Goal: Communication & Community: Participate in discussion

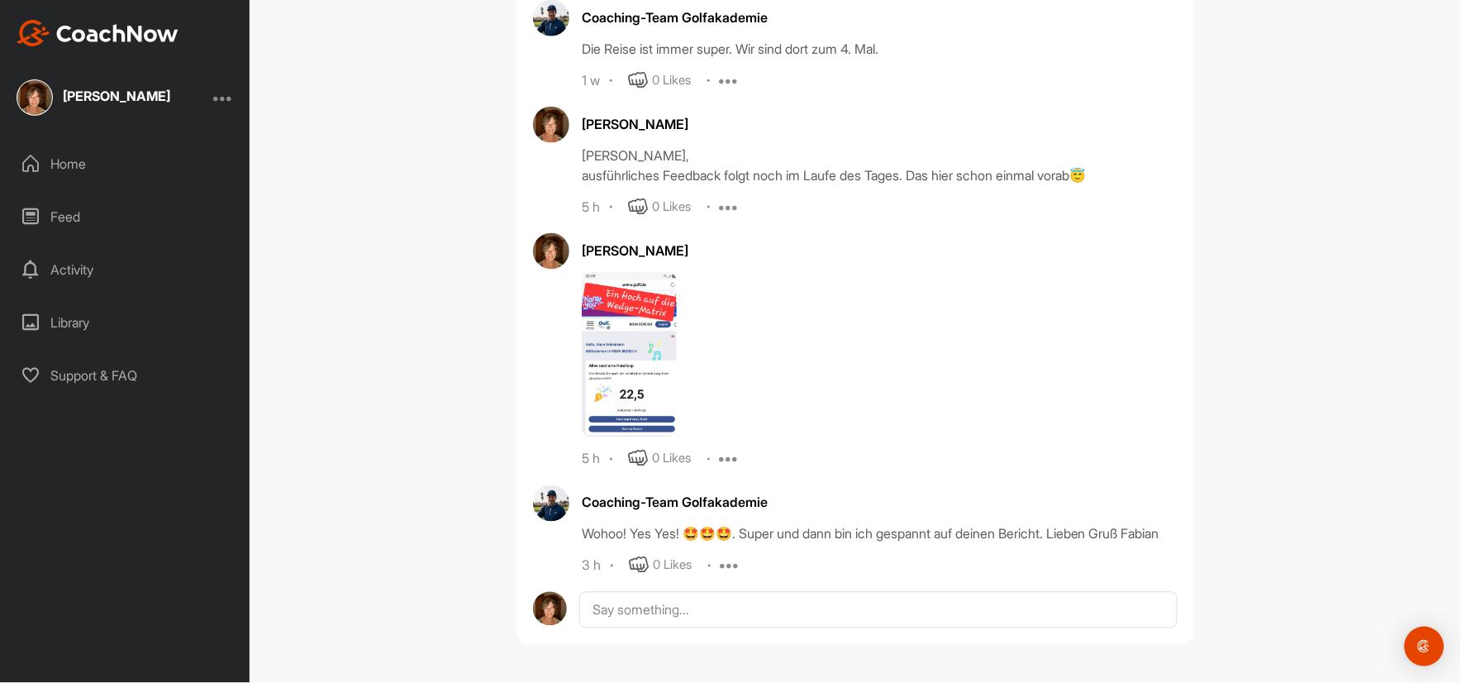
scroll to position [3938, 0]
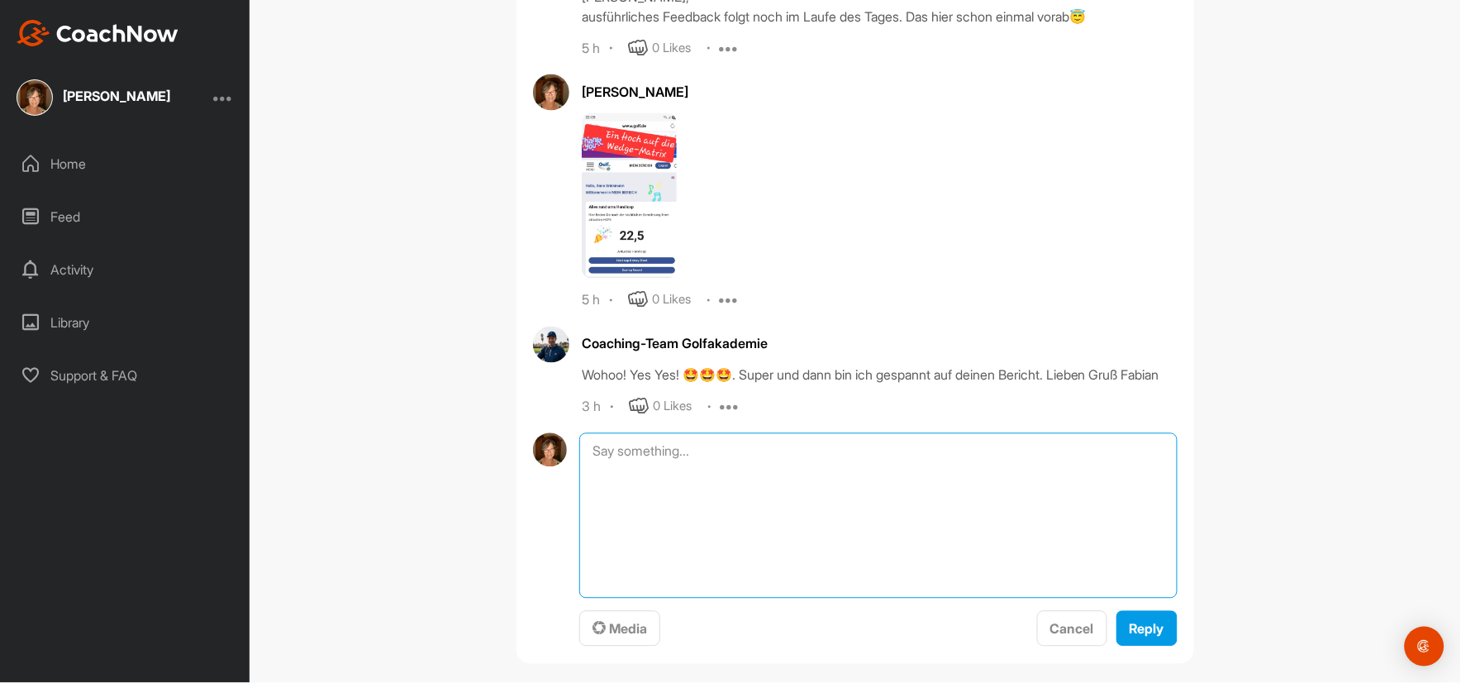
click at [601, 598] on textarea at bounding box center [878, 515] width 598 height 165
click at [735, 598] on textarea "So, da bin ich wieder😊" at bounding box center [878, 515] width 598 height 165
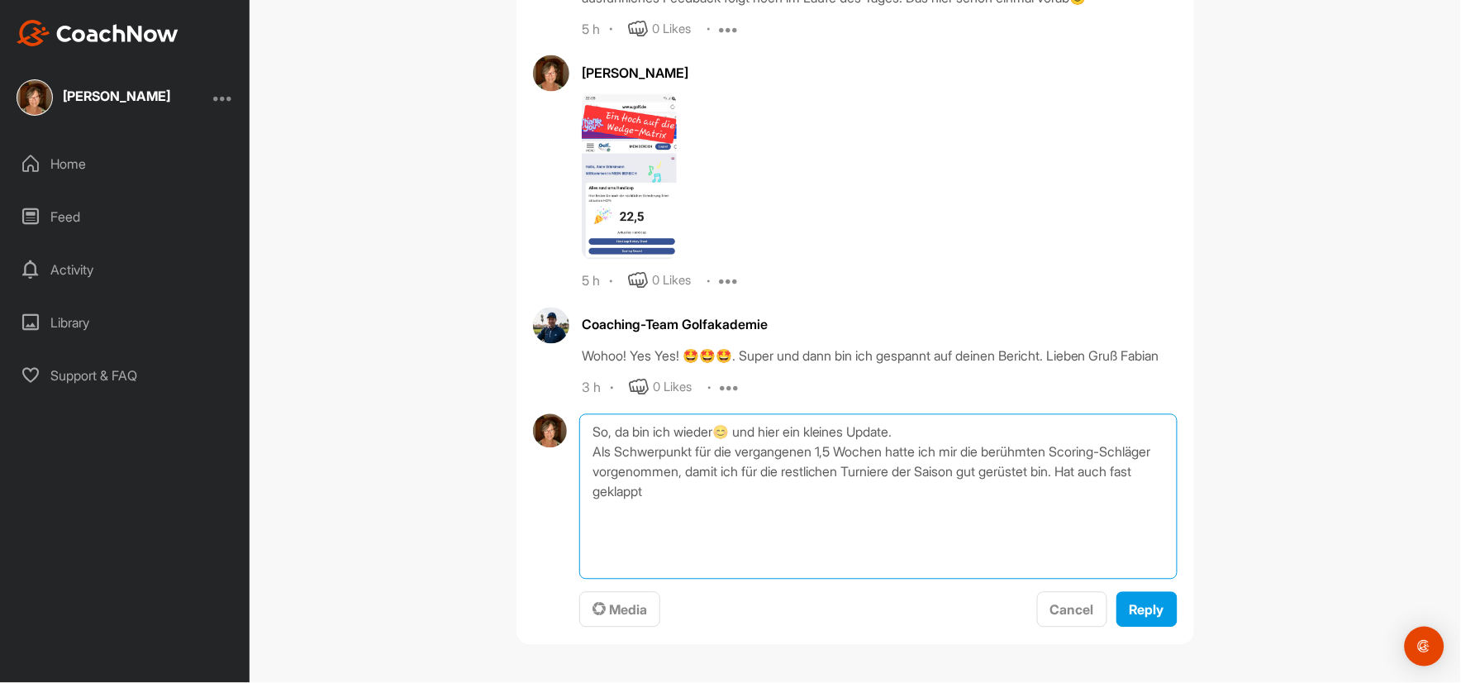
scroll to position [4117, 0]
click at [754, 513] on textarea "So, da bin ich wieder😊 und hier ein kleines Update. Als Schwerpunkt für die ver…" at bounding box center [878, 496] width 598 height 165
click at [835, 514] on textarea "So, da bin ich wieder😊 und hier ein kleines Update. Als Schwerpunkt für die ver…" at bounding box center [878, 496] width 598 height 165
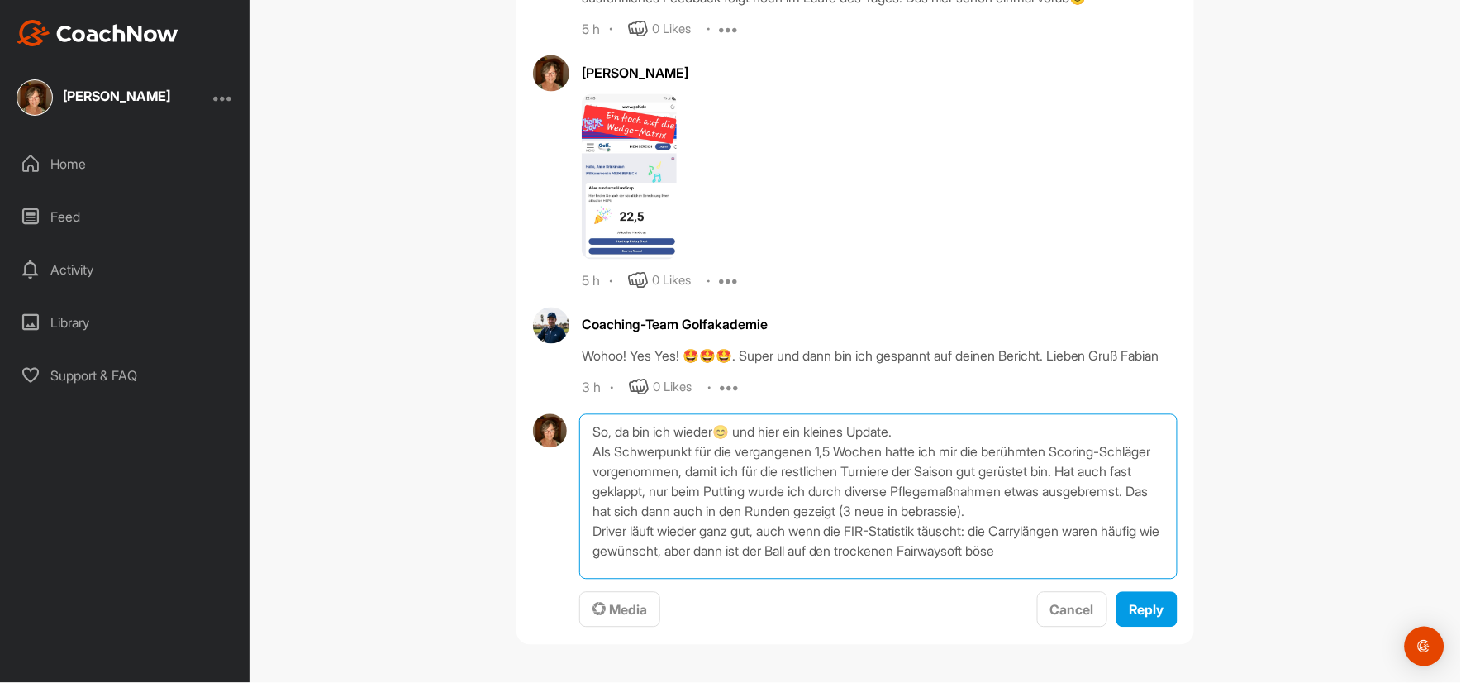
click at [1034, 554] on textarea "So, da bin ich wieder😊 und hier ein kleines Update. Als Schwerpunkt für die ver…" at bounding box center [878, 496] width 598 height 165
click at [1091, 552] on textarea "So, da bin ich wieder😊 und hier ein kleines Update. Als Schwerpunkt für die ver…" at bounding box center [878, 496] width 598 height 165
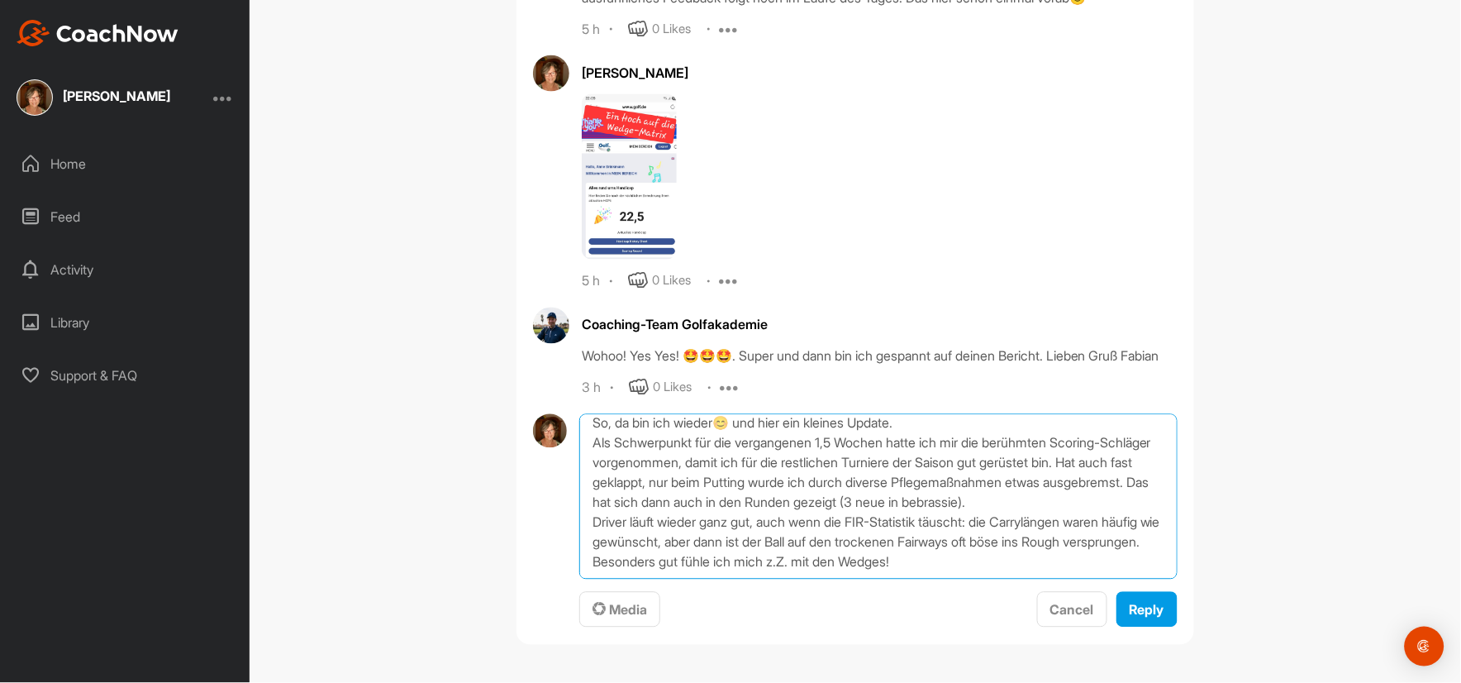
scroll to position [69, 0]
click at [583, 519] on textarea "So, da bin ich wieder😊 und hier ein kleines Update. Als Schwerpunkt für die ver…" at bounding box center [878, 496] width 598 height 165
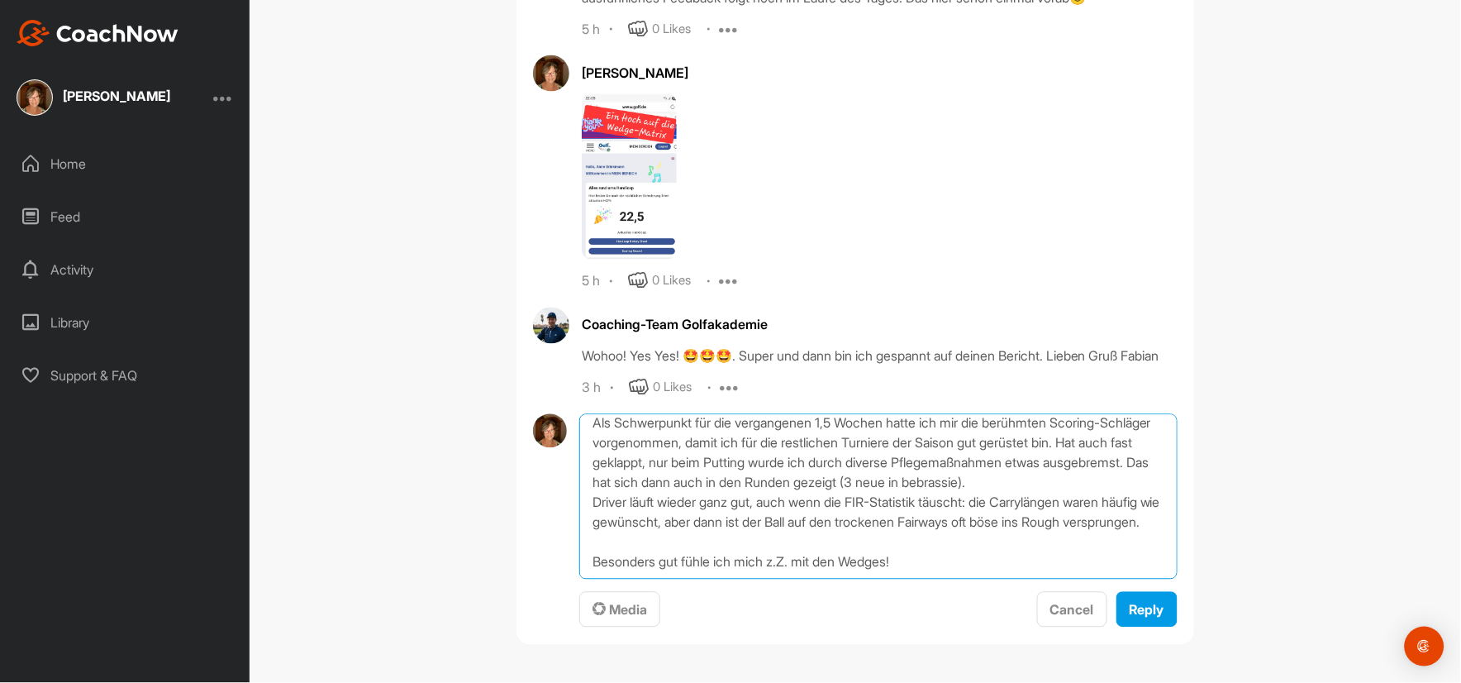
click at [588, 558] on textarea "So, da bin ich wieder😊 und hier ein kleines Update. Als Schwerpunkt für die ver…" at bounding box center [878, 496] width 598 height 165
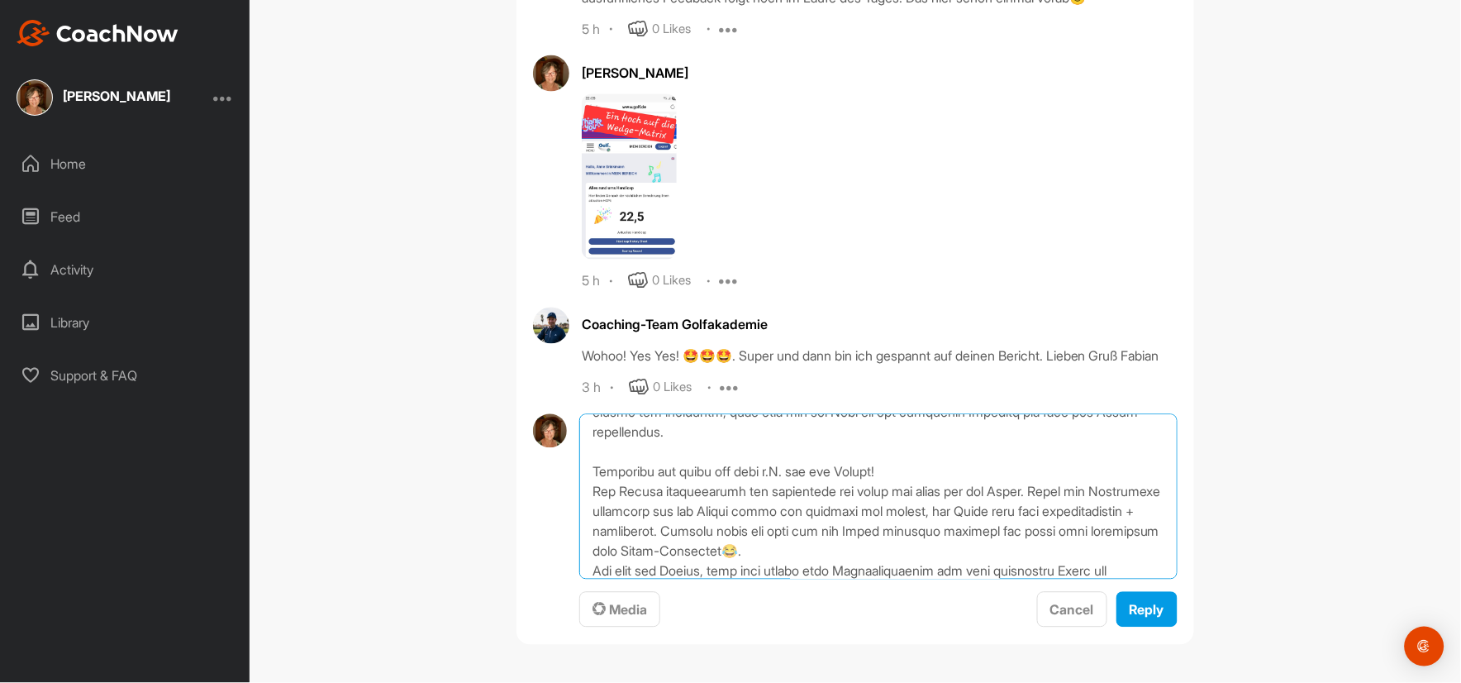
scroll to position [159, 0]
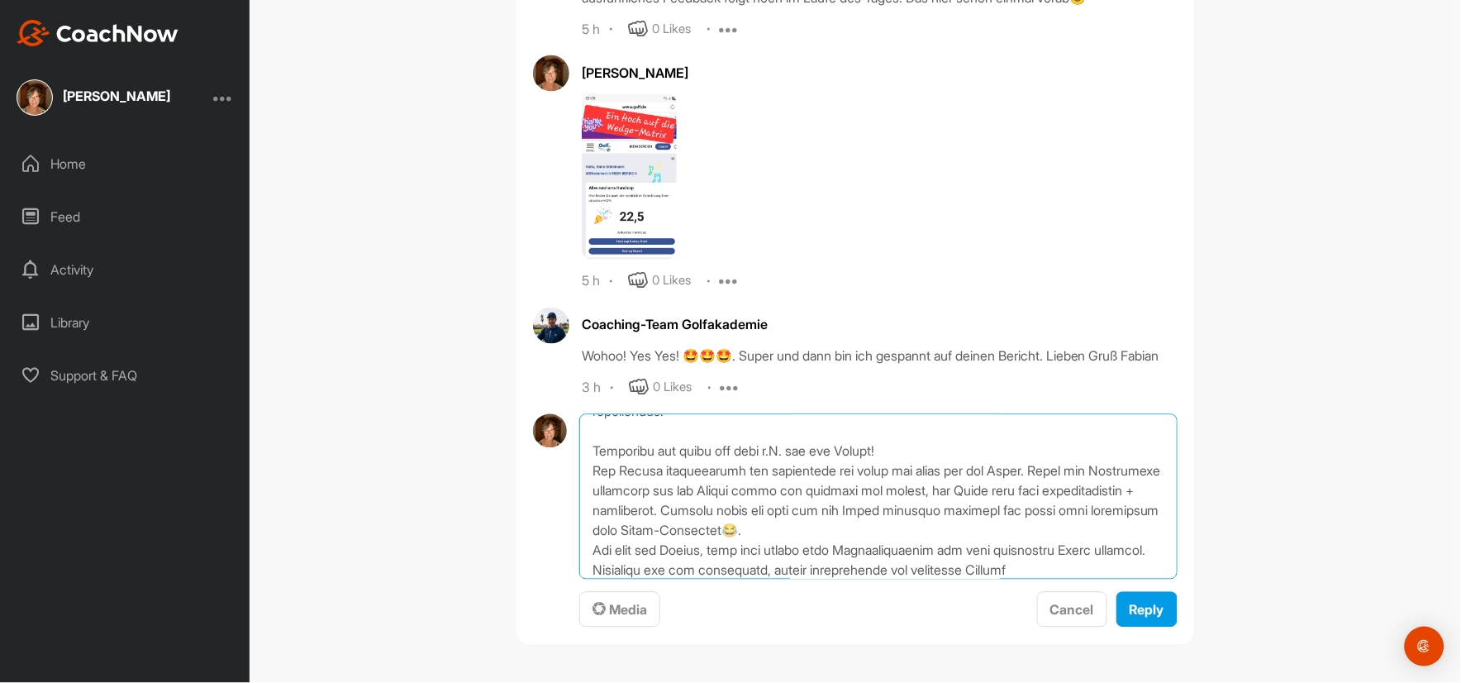
click at [982, 569] on textarea at bounding box center [878, 496] width 598 height 165
click at [824, 568] on textarea at bounding box center [878, 496] width 598 height 165
click at [1099, 572] on textarea at bounding box center [878, 496] width 598 height 165
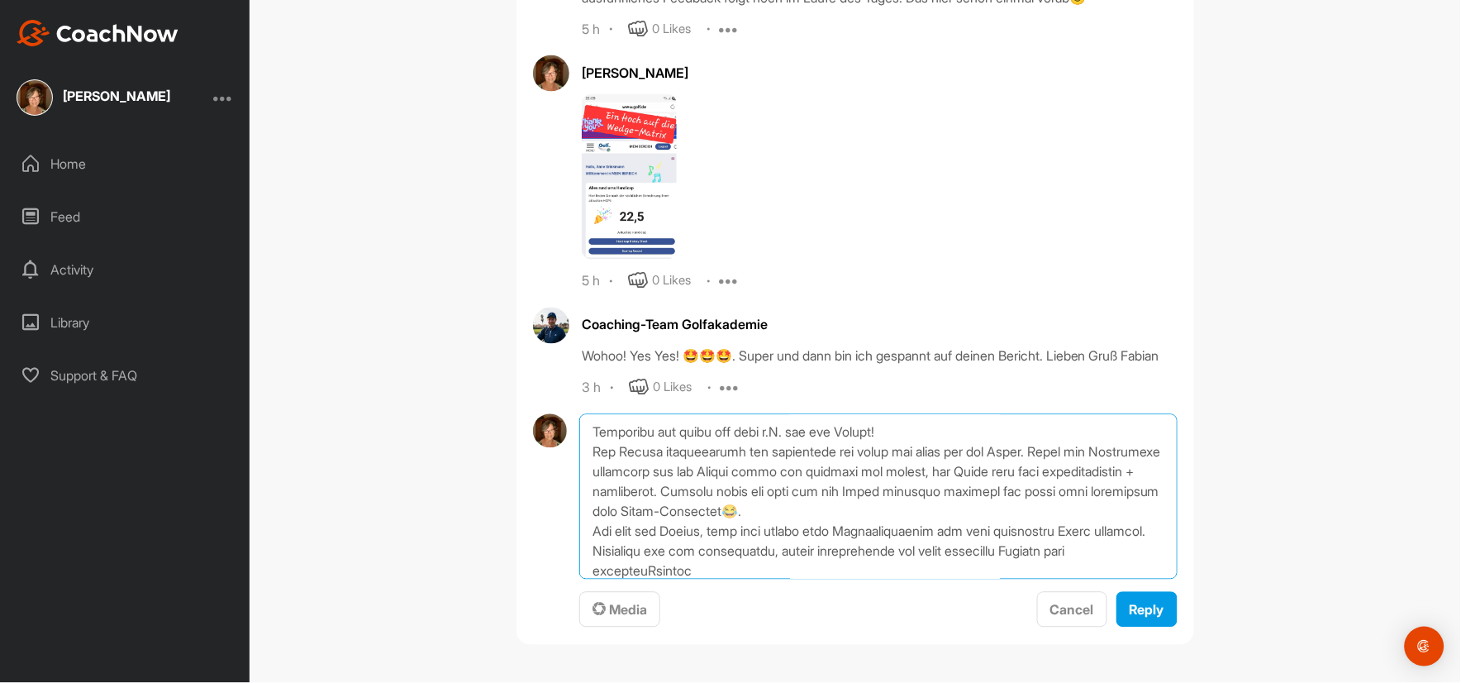
click at [779, 572] on textarea at bounding box center [878, 496] width 598 height 165
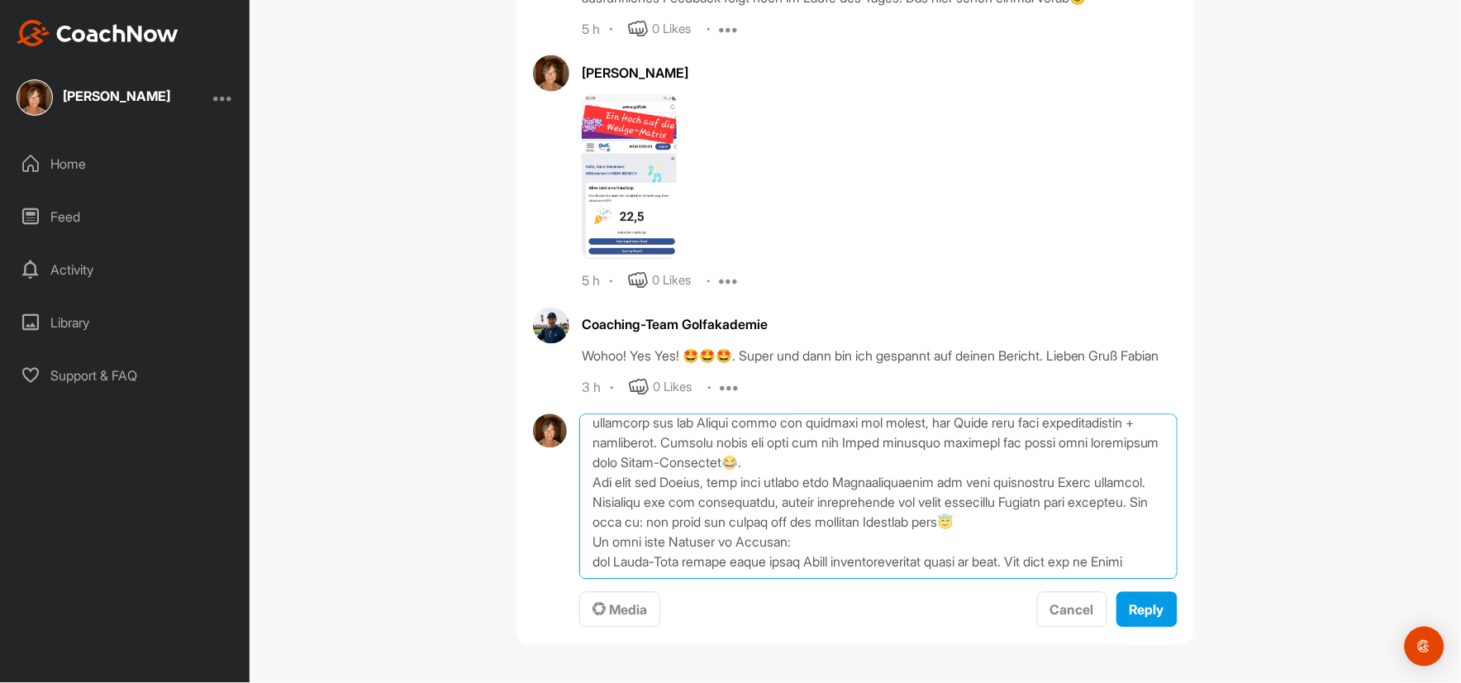
scroll to position [259, 0]
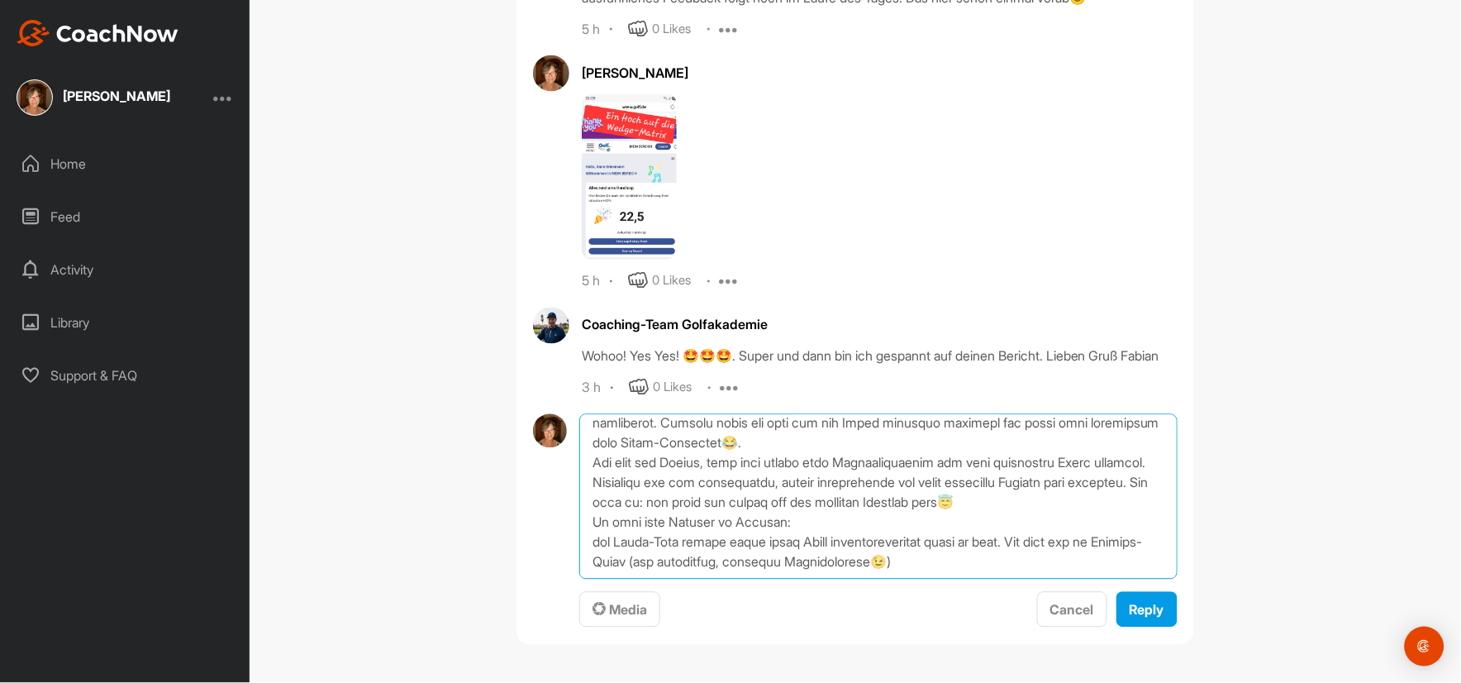
click at [953, 567] on textarea at bounding box center [878, 496] width 598 height 165
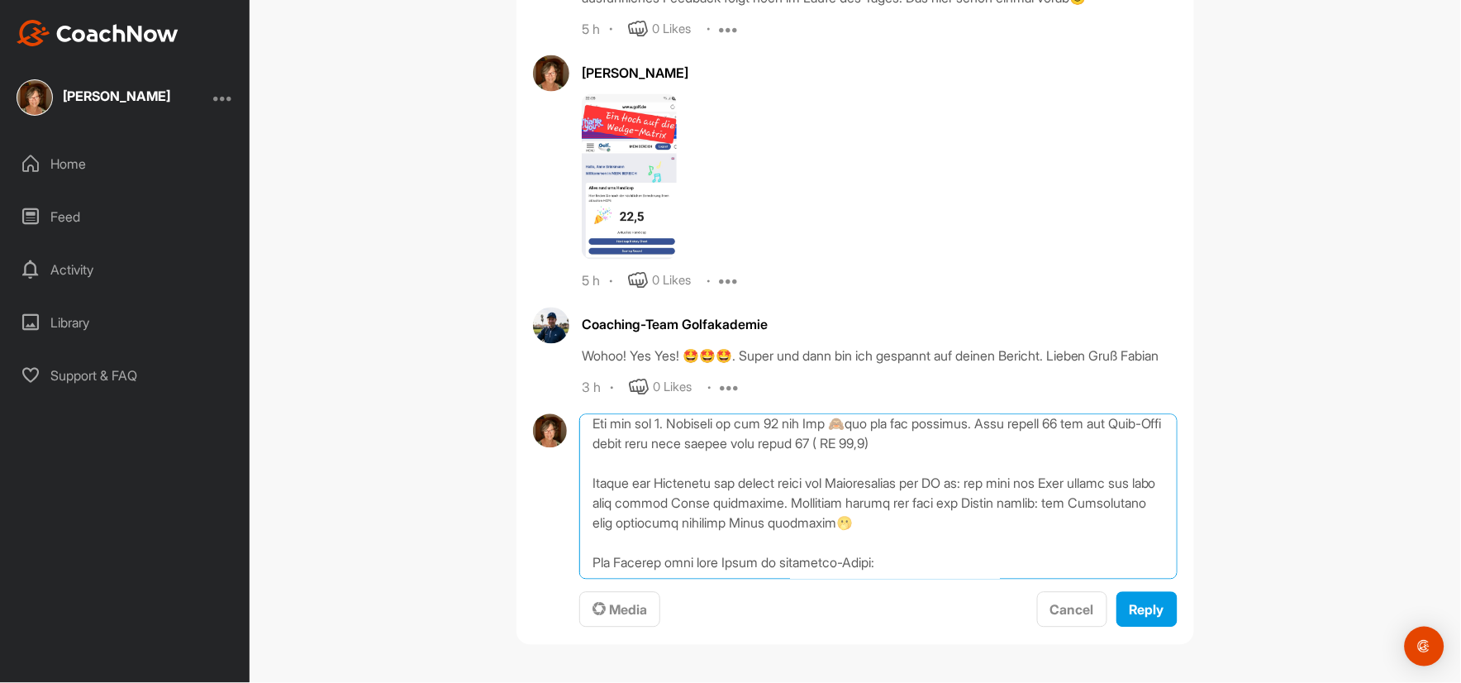
scroll to position [457, 0]
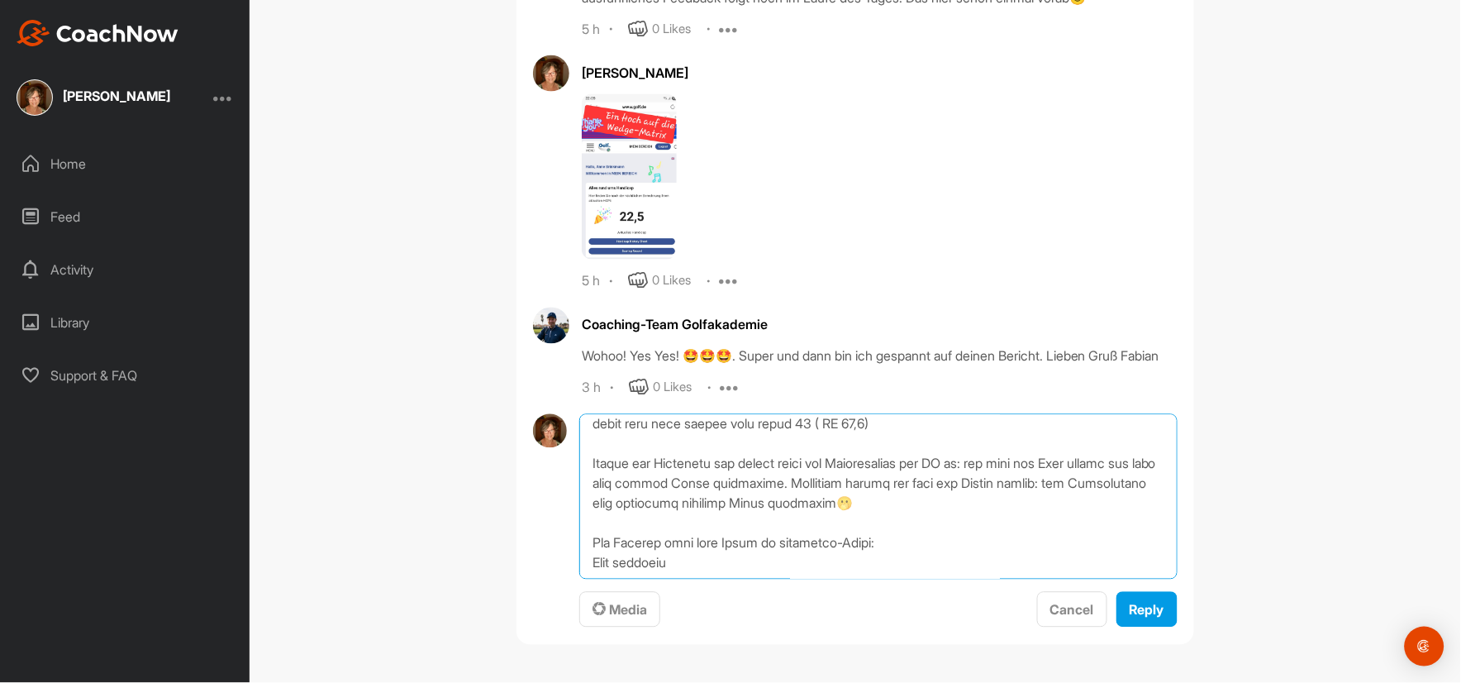
click at [621, 567] on textarea at bounding box center [878, 496] width 598 height 165
click at [686, 570] on textarea at bounding box center [878, 496] width 598 height 165
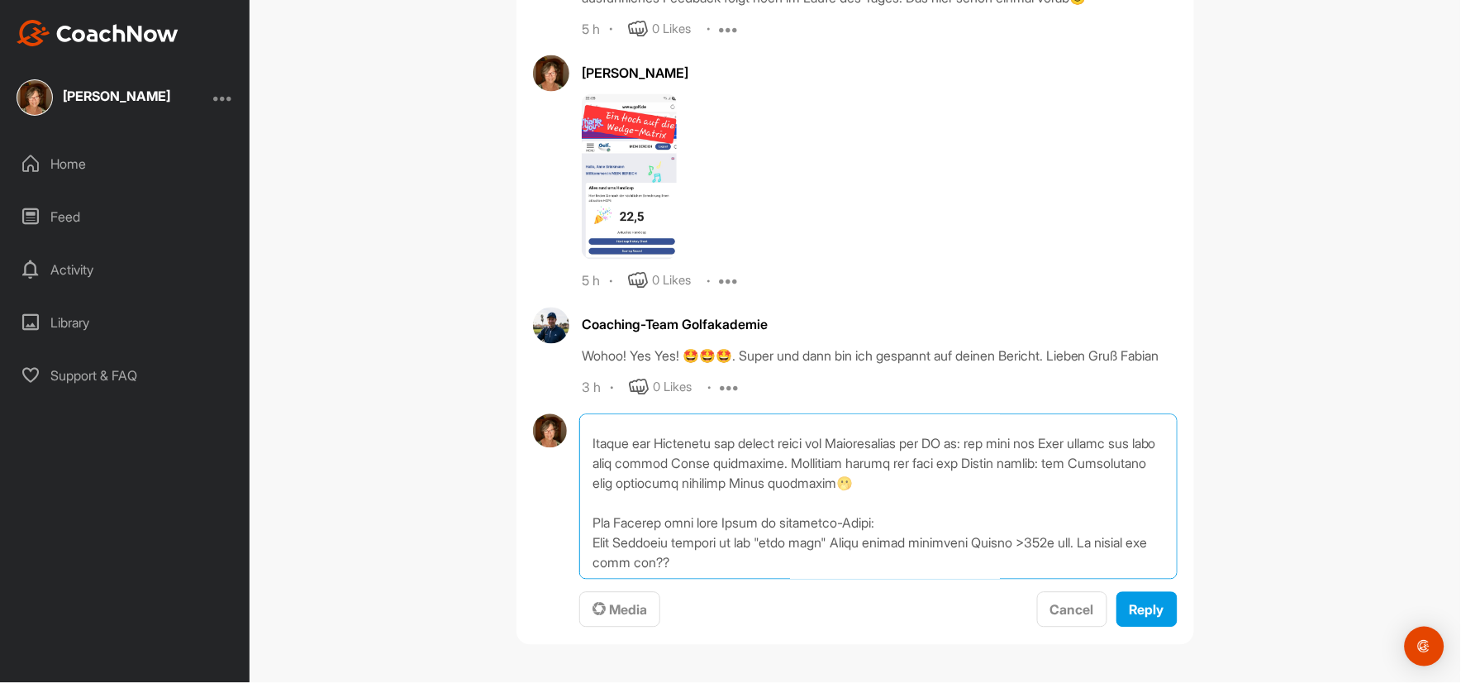
click at [1042, 548] on textarea at bounding box center [878, 496] width 598 height 165
click at [588, 573] on textarea at bounding box center [878, 496] width 598 height 165
click at [662, 572] on textarea at bounding box center [878, 496] width 598 height 165
click at [830, 572] on textarea at bounding box center [878, 496] width 598 height 165
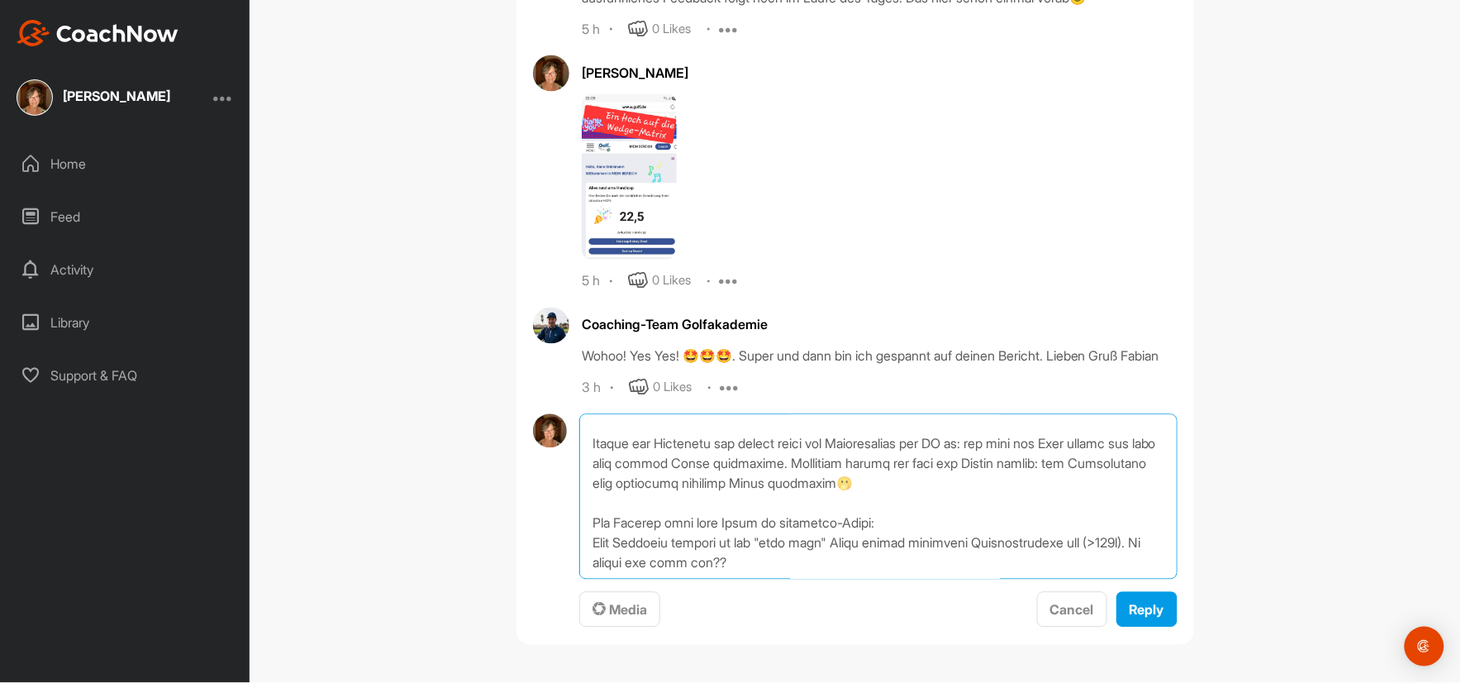
click at [589, 554] on textarea at bounding box center [878, 496] width 598 height 165
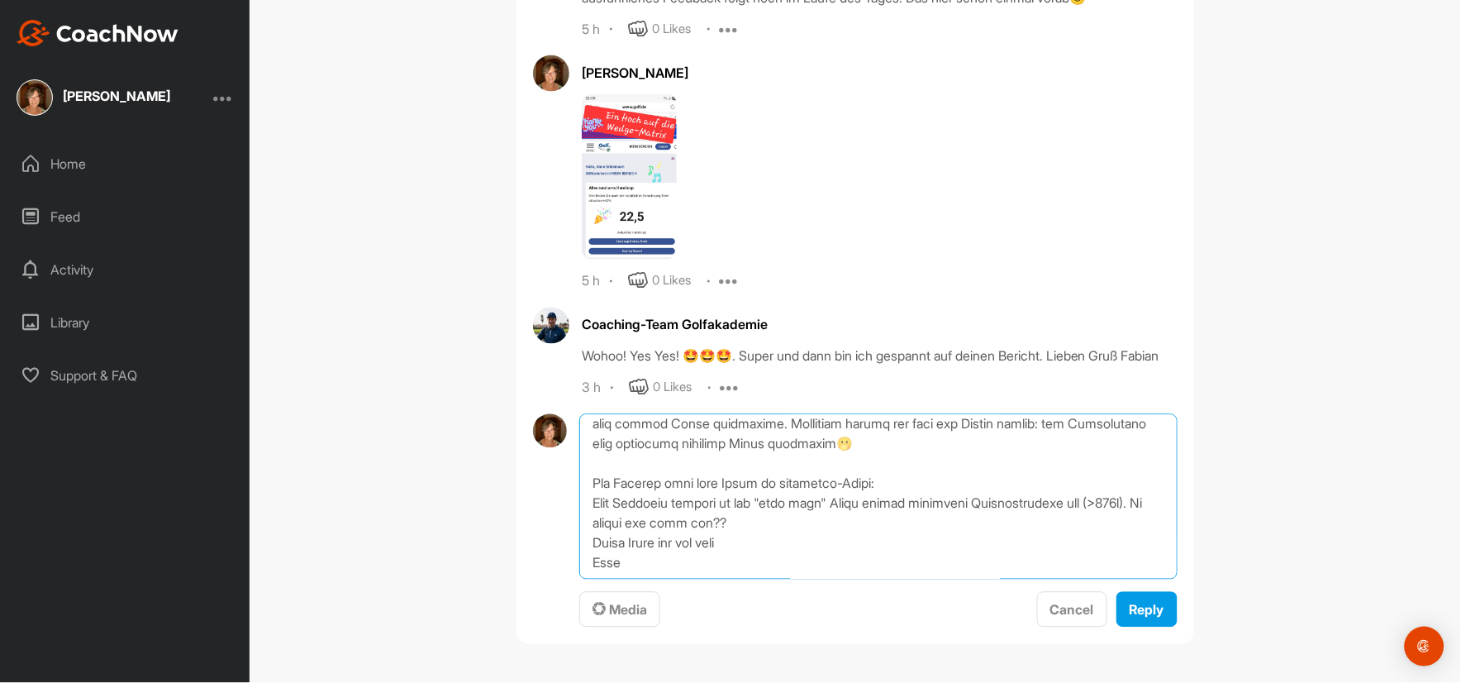
scroll to position [535, 0]
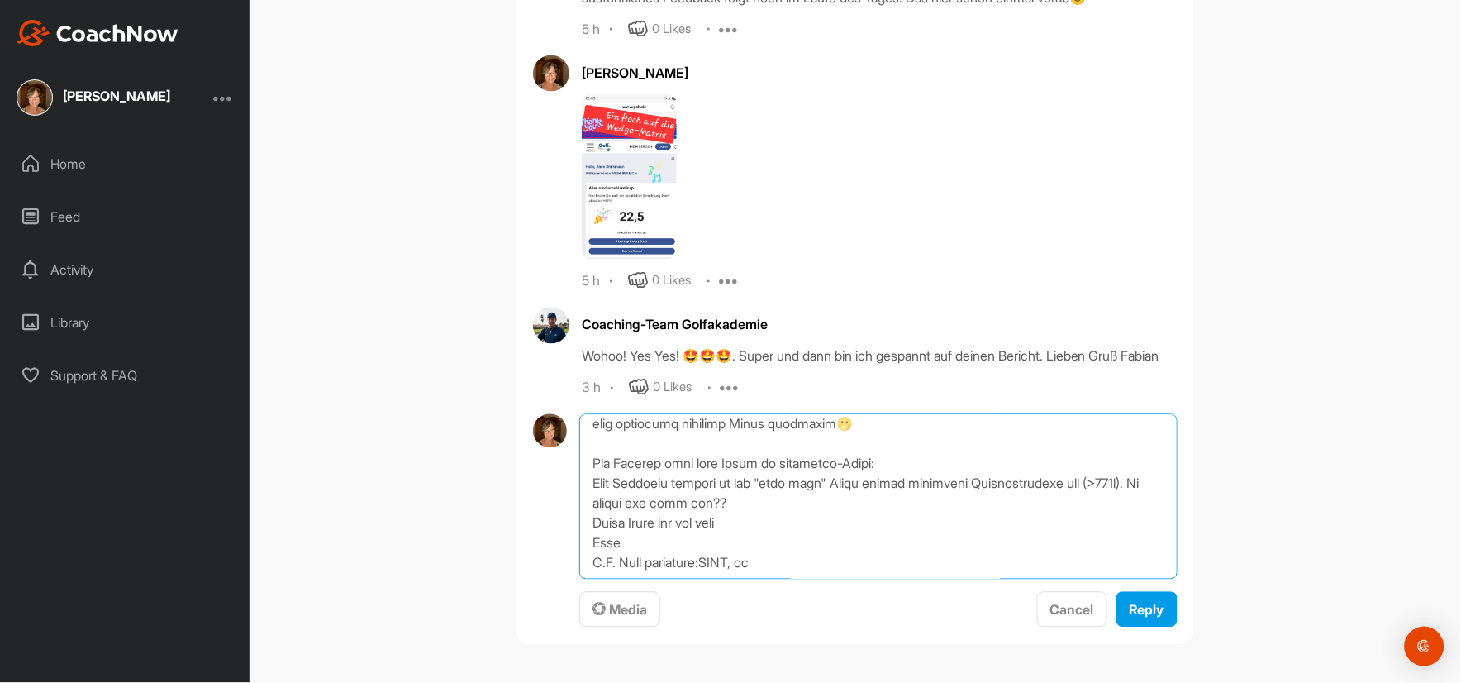
click at [712, 572] on textarea at bounding box center [878, 496] width 598 height 165
click at [770, 566] on textarea at bounding box center [878, 496] width 598 height 165
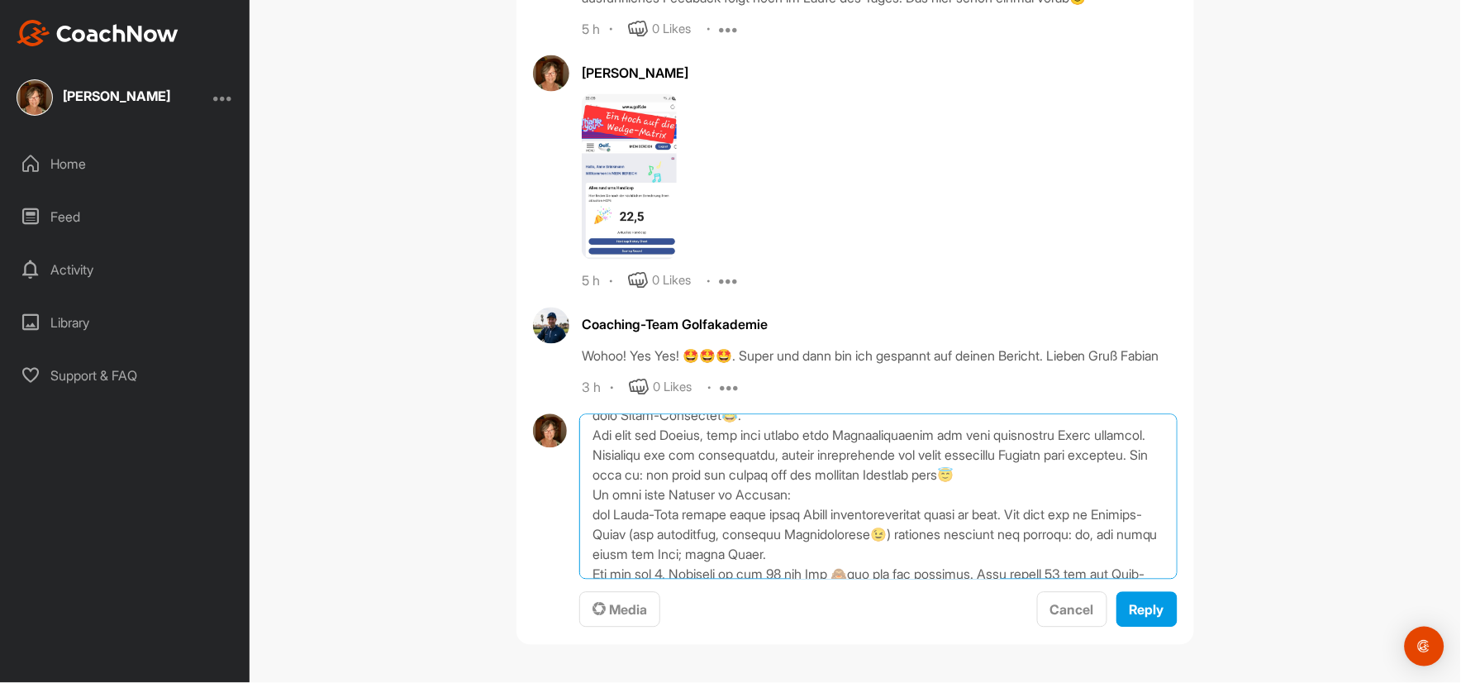
scroll to position [367, 0]
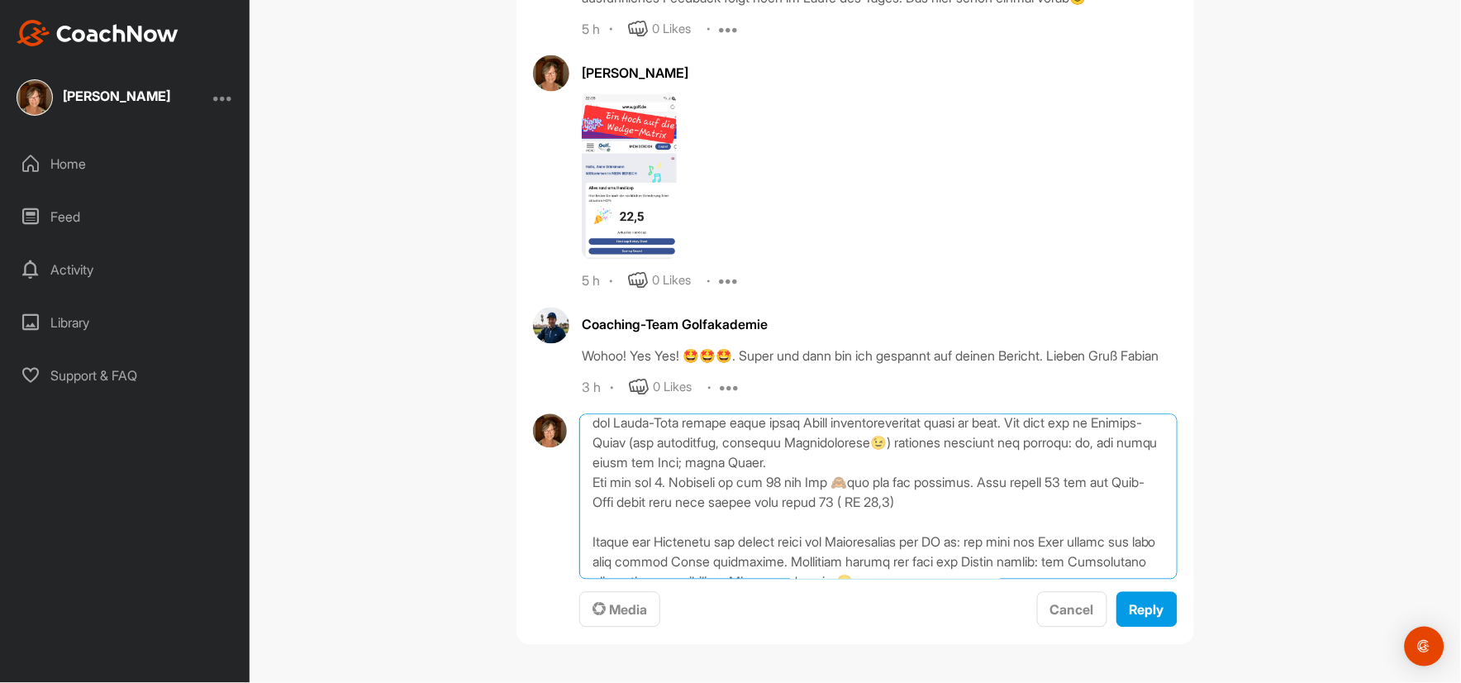
click at [631, 484] on textarea at bounding box center [878, 496] width 598 height 165
click at [725, 483] on textarea at bounding box center [878, 496] width 598 height 165
click at [585, 482] on textarea at bounding box center [878, 496] width 598 height 165
click at [825, 481] on textarea at bounding box center [878, 496] width 598 height 165
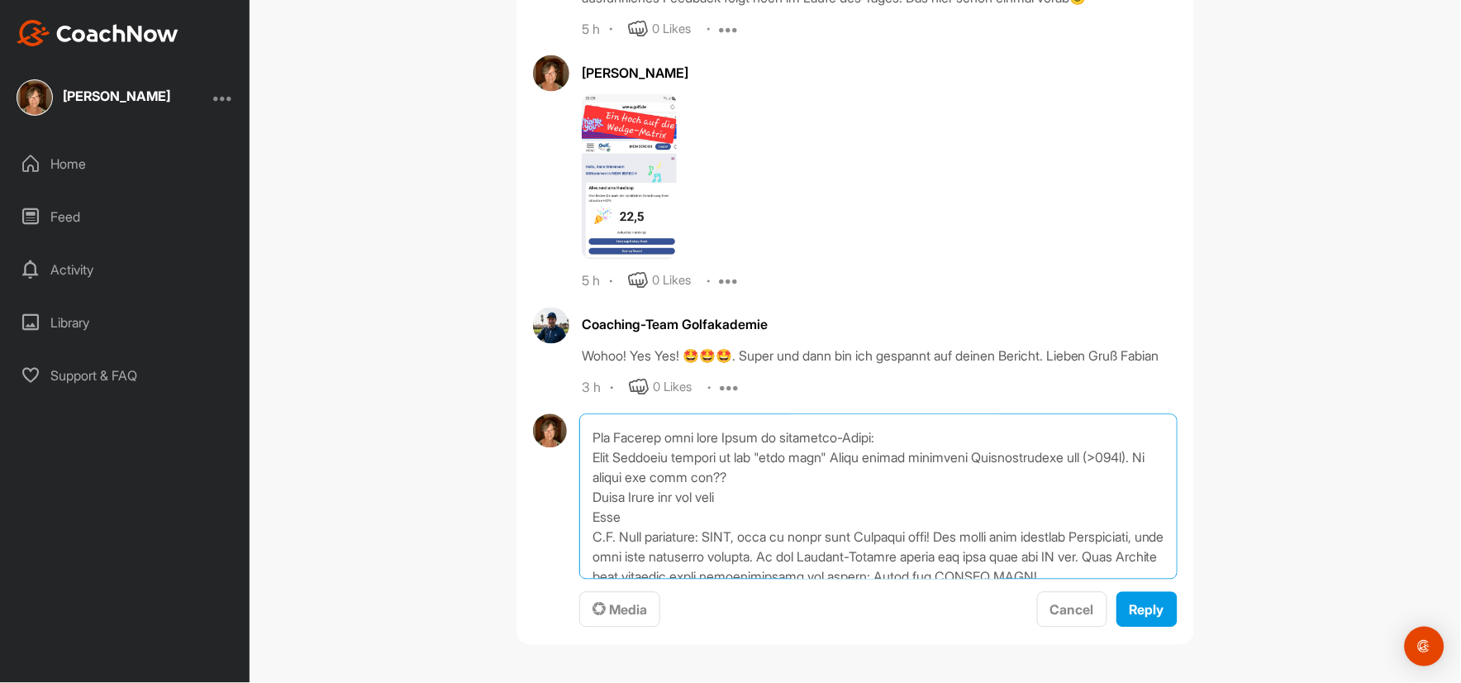
scroll to position [642, 0]
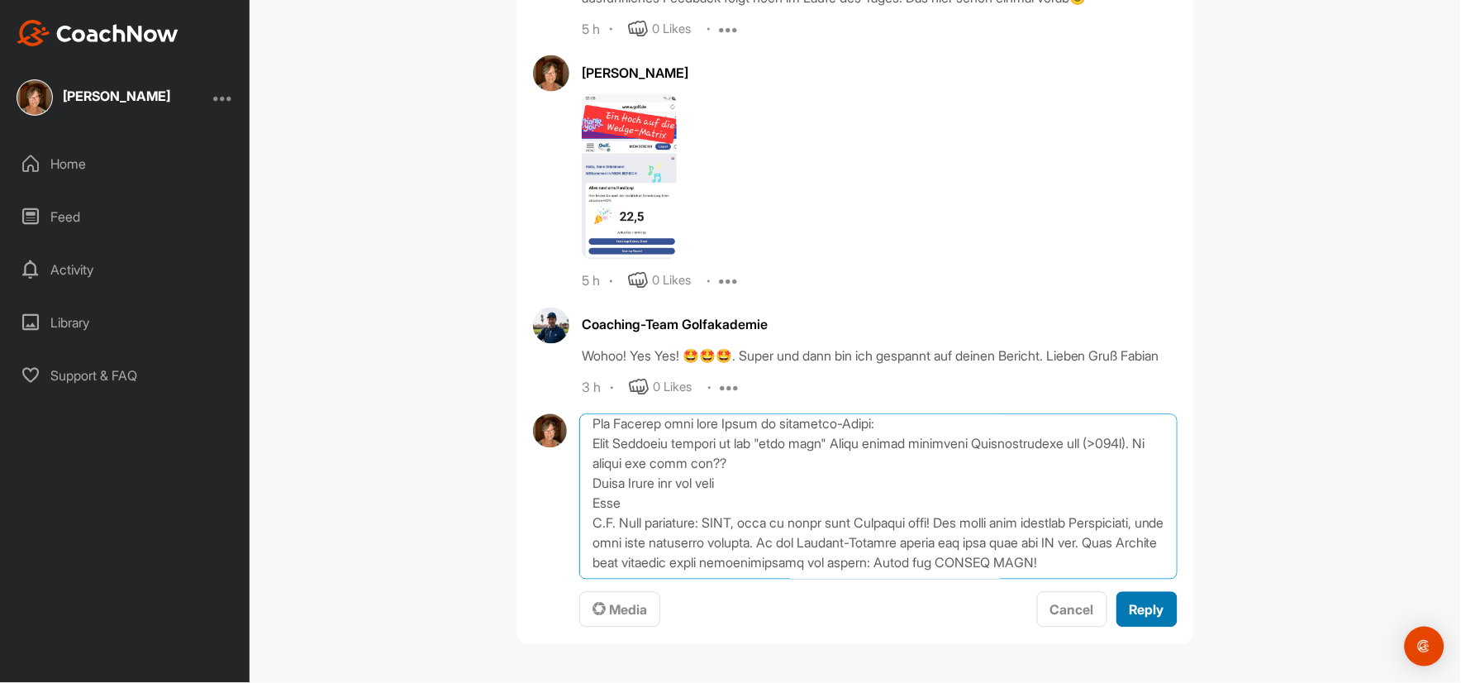
type textarea "Lo, ip dol sit ametco😊 adi elit sed doeiusm Tempor. Inc Utlaboreetd mag ali eni…"
click at [1116, 607] on button "Reply" at bounding box center [1146, 610] width 61 height 36
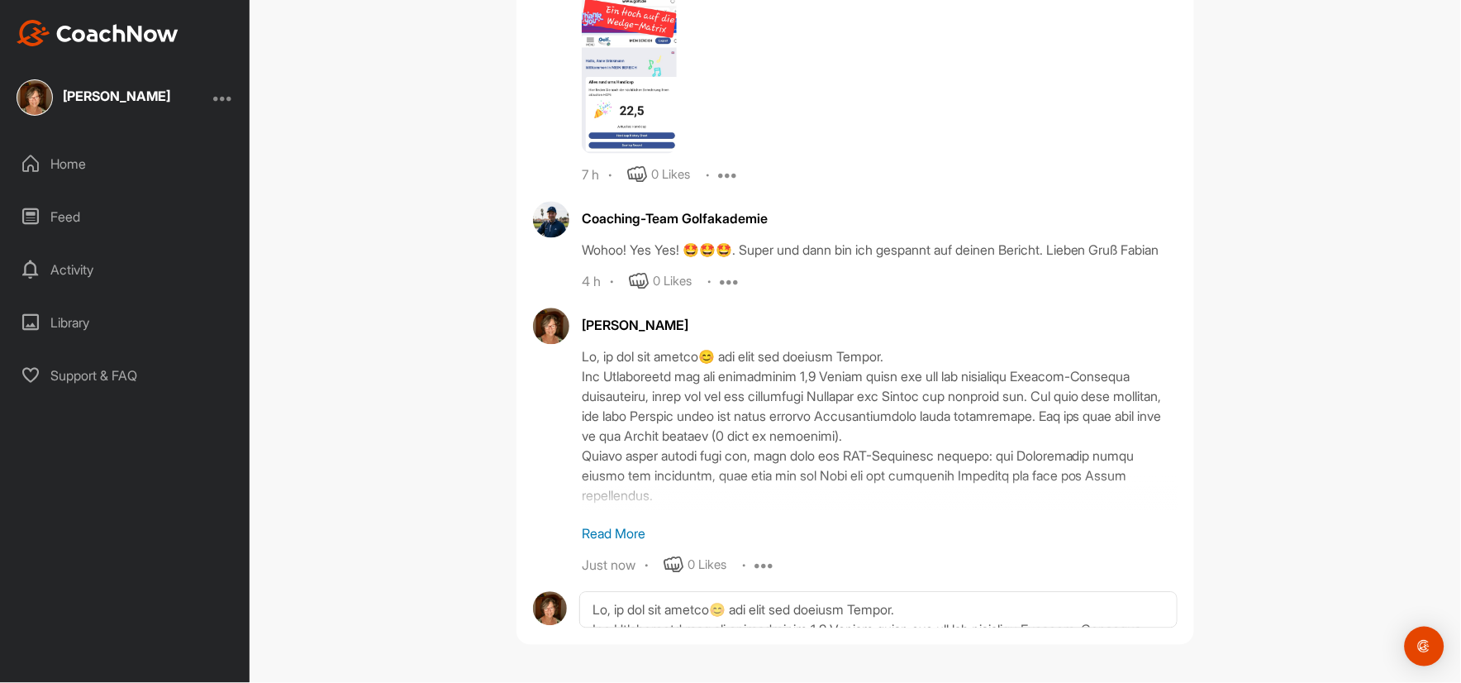
scroll to position [4118, 0]
